Goal: Task Accomplishment & Management: Use online tool/utility

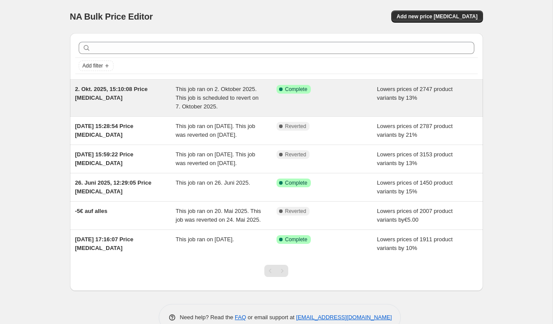
click at [318, 102] on div "Success Complete Complete" at bounding box center [327, 98] width 101 height 26
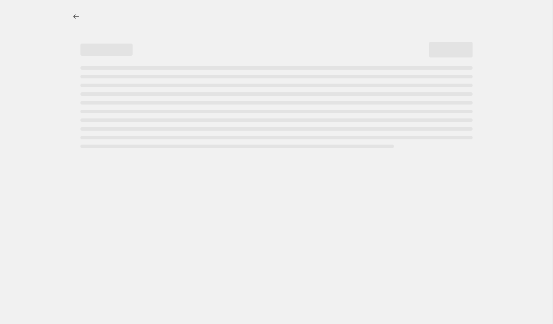
select select "percentage"
select select "collection"
select select "inventory_quantity"
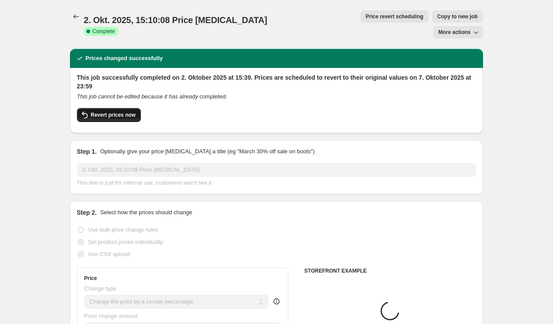
click at [123, 111] on span "Revert prices now" at bounding box center [113, 114] width 45 height 7
checkbox input "false"
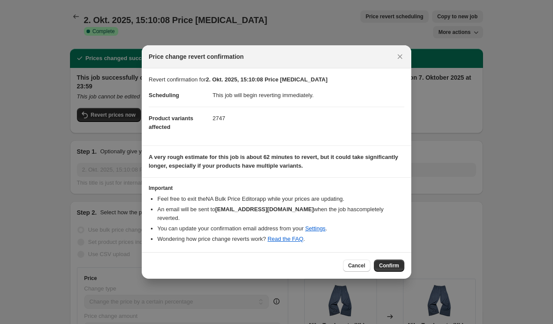
click at [392, 264] on span "Confirm" at bounding box center [389, 265] width 20 height 7
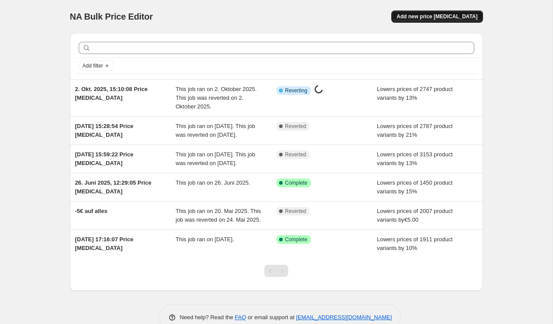
click at [426, 13] on span "Add new price [MEDICAL_DATA]" at bounding box center [437, 16] width 81 height 7
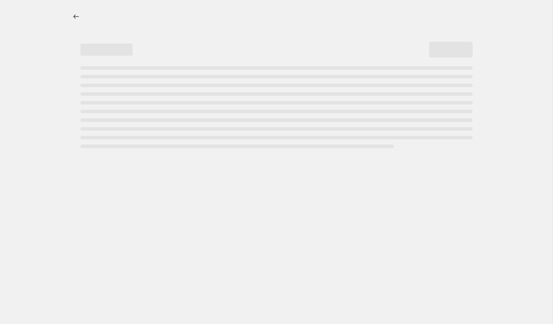
select select "percentage"
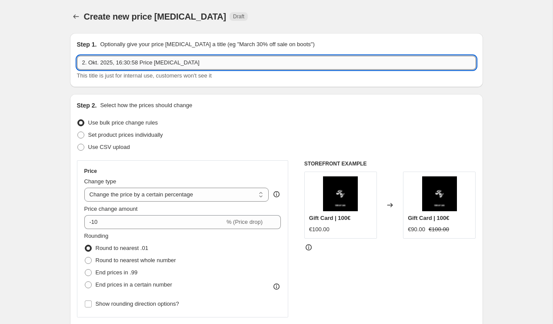
click at [229, 62] on input "2. Okt. 2025, 16:30:58 Price [MEDICAL_DATA]" at bounding box center [276, 63] width 399 height 14
type input "13% drop"
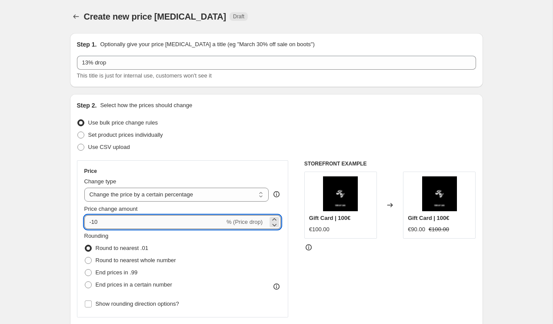
click at [169, 219] on input "-10" at bounding box center [154, 222] width 141 height 14
type input "-13"
click at [126, 273] on span "End prices in .99" at bounding box center [117, 272] width 42 height 7
click at [85, 269] on input "End prices in .99" at bounding box center [85, 269] width 0 height 0
radio input "true"
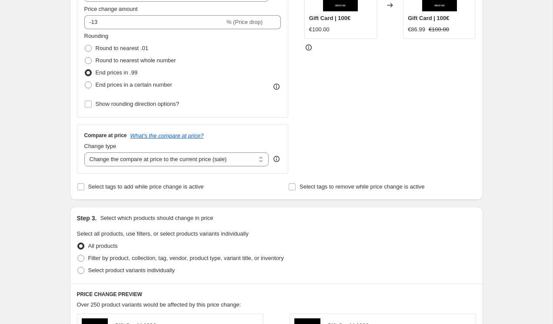
scroll to position [213, 0]
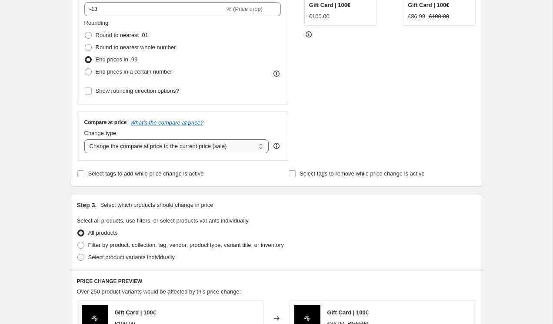
click at [148, 147] on select "Change the compare at price to the current price (sale) Change the compare at p…" at bounding box center [176, 146] width 185 height 14
select select "no_change"
click at [84, 139] on select "Change the compare at price to the current price (sale) Change the compare at p…" at bounding box center [176, 146] width 185 height 14
click at [137, 150] on select "Change the compare at price to the current price (sale) Change the compare at p…" at bounding box center [176, 146] width 185 height 14
click at [84, 139] on select "Change the compare at price to the current price (sale) Change the compare at p…" at bounding box center [176, 146] width 185 height 14
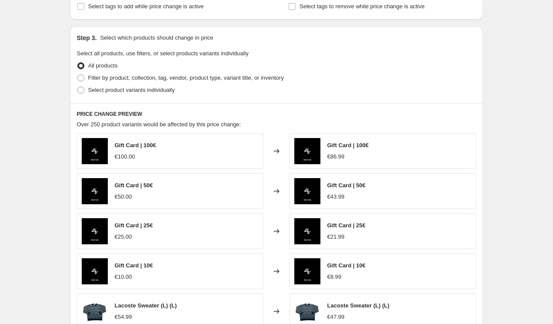
scroll to position [382, 0]
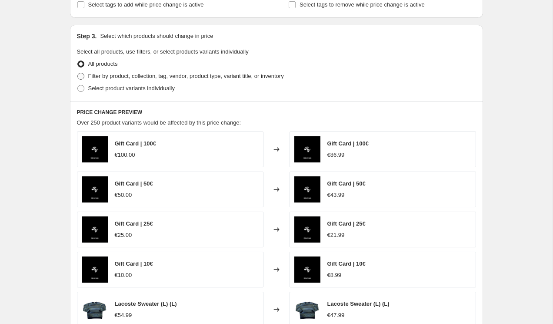
click at [136, 74] on span "Filter by product, collection, tag, vendor, product type, variant title, or inv…" at bounding box center [186, 76] width 196 height 7
click at [78, 73] on input "Filter by product, collection, tag, vendor, product type, variant title, or inv…" at bounding box center [77, 73] width 0 height 0
radio input "true"
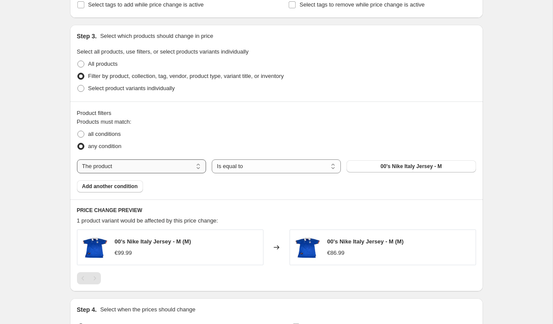
click at [159, 168] on select "The product The product's collection The product's tag The product's vendor The…" at bounding box center [141, 166] width 129 height 14
select select "collection"
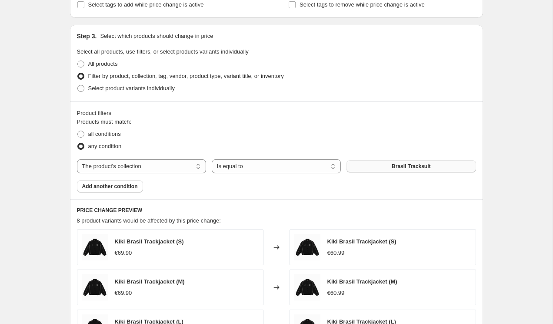
click at [372, 165] on button "Brasil Tracksuit" at bounding box center [411, 166] width 129 height 12
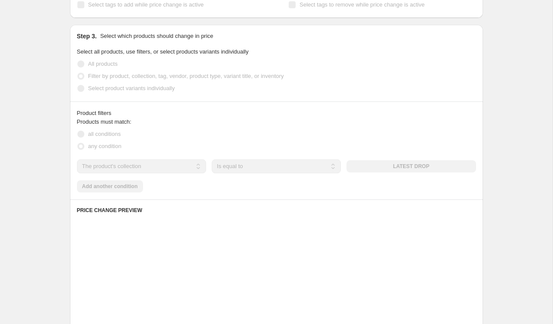
scroll to position [472, 0]
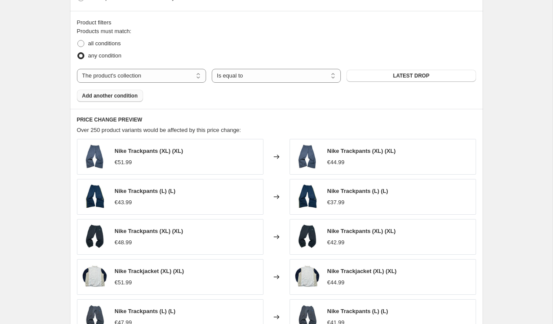
click at [135, 90] on button "Add another condition" at bounding box center [110, 96] width 66 height 12
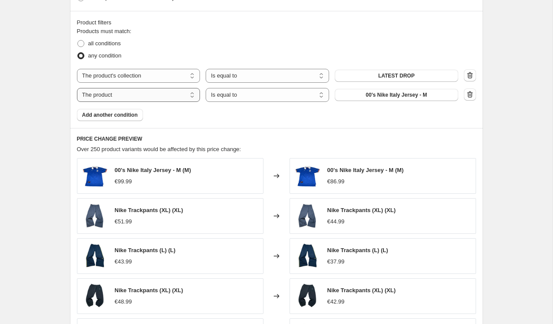
click at [162, 97] on select "The product The product's collection The product's tag The product's vendor The…" at bounding box center [139, 95] width 124 height 14
select select "inventory_quantity"
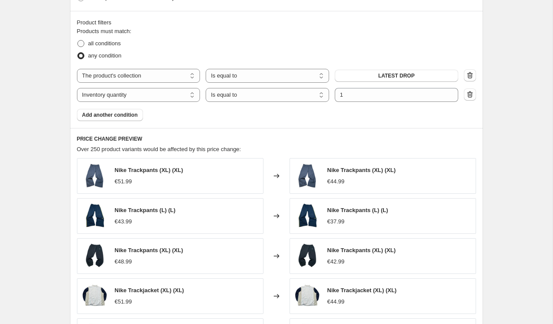
click at [103, 49] on label "all conditions" at bounding box center [99, 43] width 44 height 12
click at [78, 40] on input "all conditions" at bounding box center [77, 40] width 0 height 0
radio input "true"
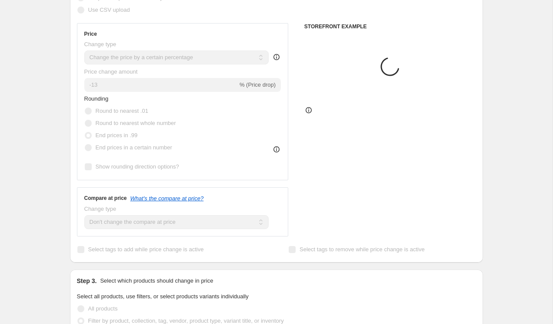
scroll to position [130, 0]
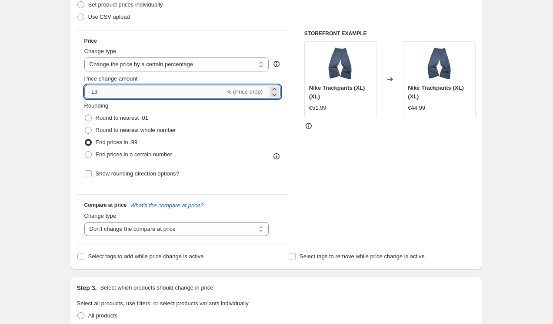
click at [209, 88] on input "-13" at bounding box center [154, 92] width 141 height 14
click at [302, 148] on div "Price Change type Change the price to a certain amount Change the price by a ce…" at bounding box center [276, 136] width 399 height 213
click at [187, 90] on input "-63" at bounding box center [154, 92] width 141 height 14
type input "-6"
type input "-15"
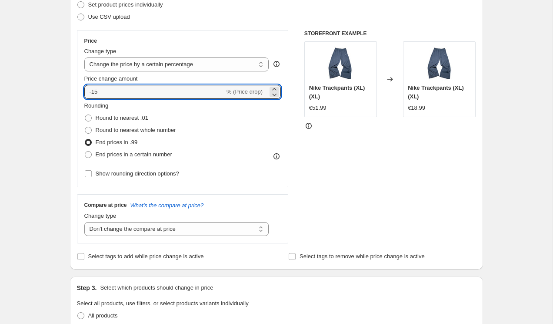
click at [287, 142] on div "Price Change type Change the price to a certain amount Change the price by a ce…" at bounding box center [183, 108] width 212 height 157
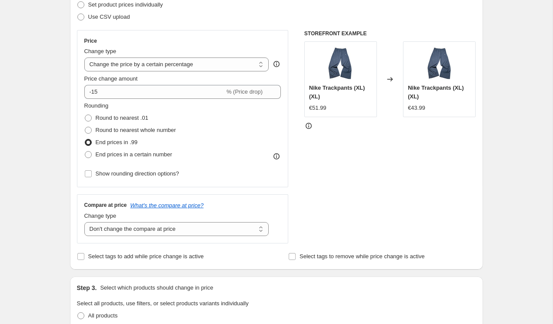
scroll to position [663, 0]
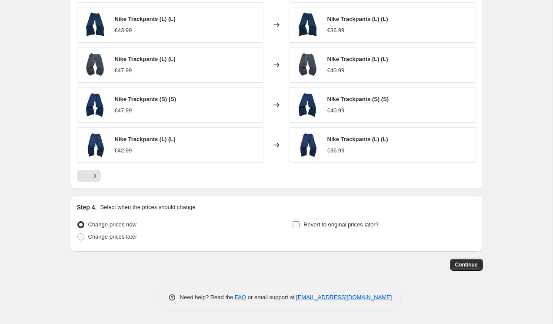
click at [367, 225] on span "Revert to original prices later?" at bounding box center [341, 224] width 75 height 7
click at [300, 225] on input "Revert to original prices later?" at bounding box center [296, 224] width 7 height 7
checkbox input "true"
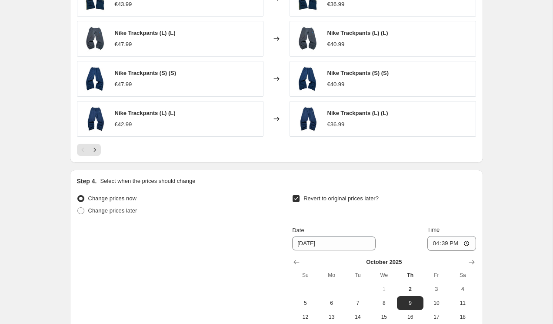
scroll to position [722, 0]
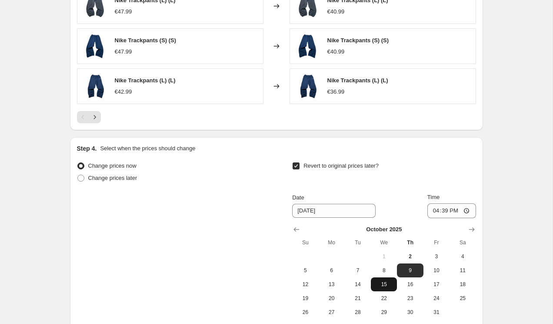
click at [383, 284] on span "15" at bounding box center [384, 284] width 19 height 7
type input "[DATE]"
click at [446, 207] on input "16:39" at bounding box center [452, 210] width 49 height 15
type input "23:59"
click at [112, 176] on span "Change prices later" at bounding box center [112, 177] width 49 height 7
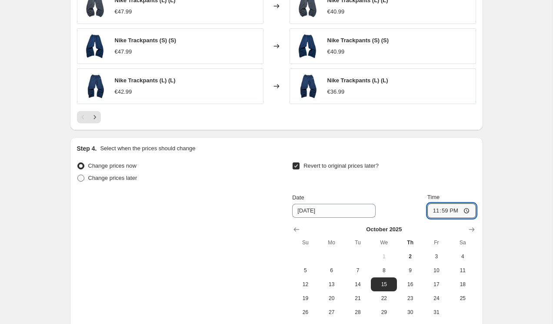
click at [78, 175] on input "Change prices later" at bounding box center [77, 174] width 0 height 0
radio input "true"
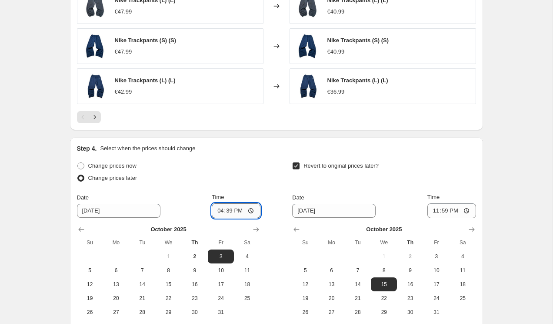
click at [229, 209] on input "16:39" at bounding box center [236, 210] width 49 height 15
type input "17:15"
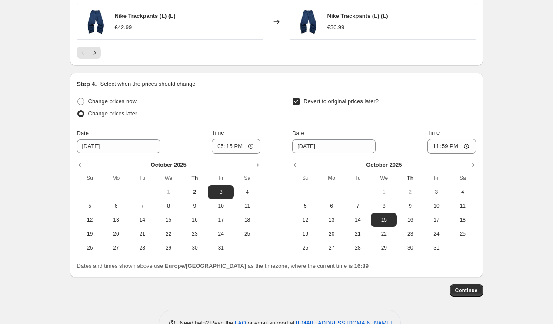
scroll to position [789, 0]
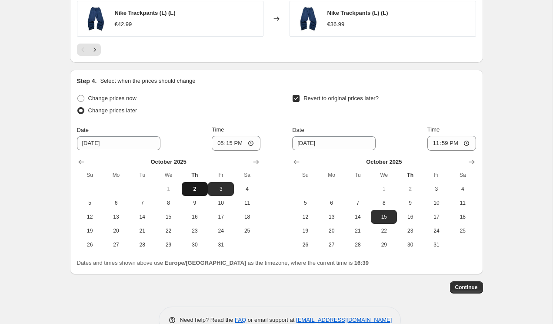
click at [194, 189] on span "2" at bounding box center [194, 188] width 19 height 7
type input "[DATE]"
click at [381, 199] on span "8" at bounding box center [384, 202] width 19 height 7
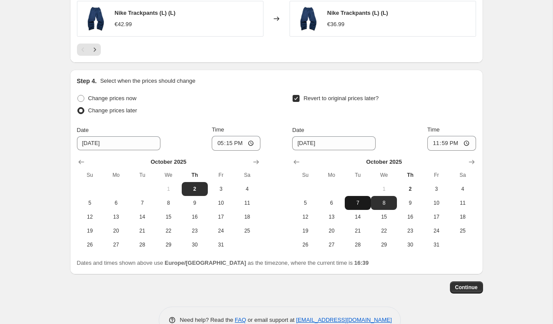
click at [362, 205] on span "7" at bounding box center [358, 202] width 19 height 7
type input "[DATE]"
click at [467, 286] on span "Continue" at bounding box center [467, 287] width 23 height 7
